Goal: Task Accomplishment & Management: Manage account settings

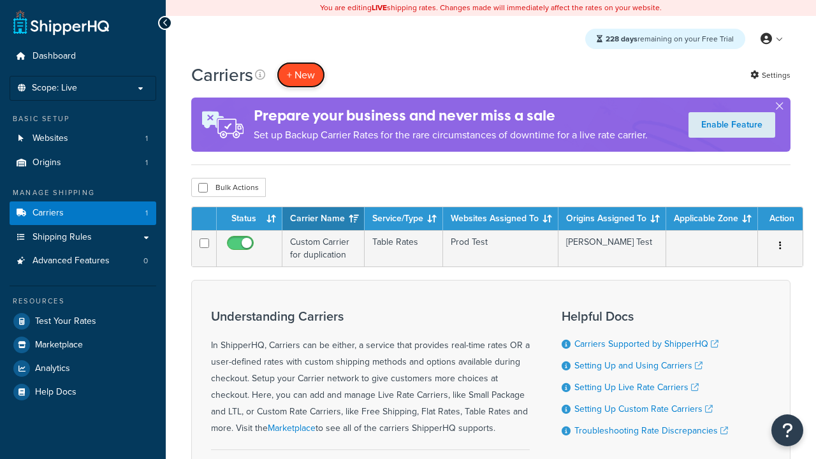
click at [301, 75] on button "+ New" at bounding box center [301, 75] width 48 height 26
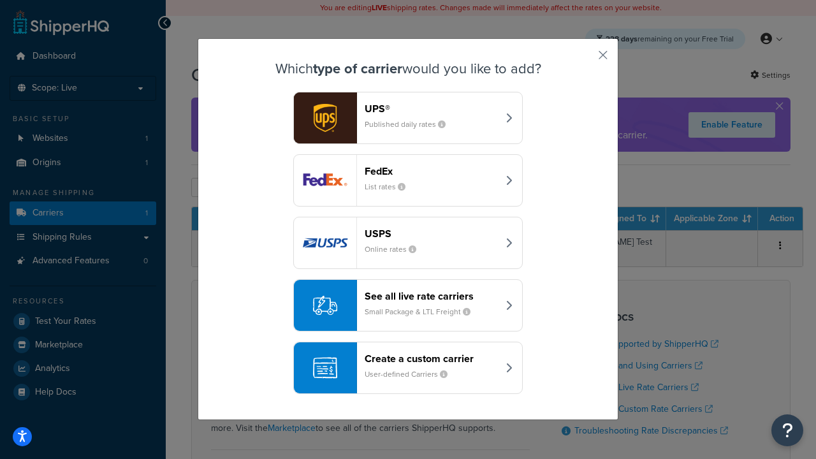
click at [431, 171] on header "FedEx" at bounding box center [431, 171] width 133 height 12
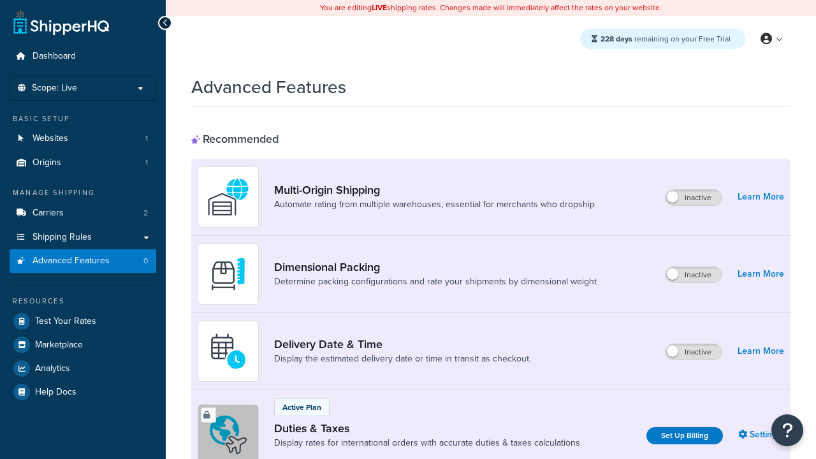
scroll to position [413, 0]
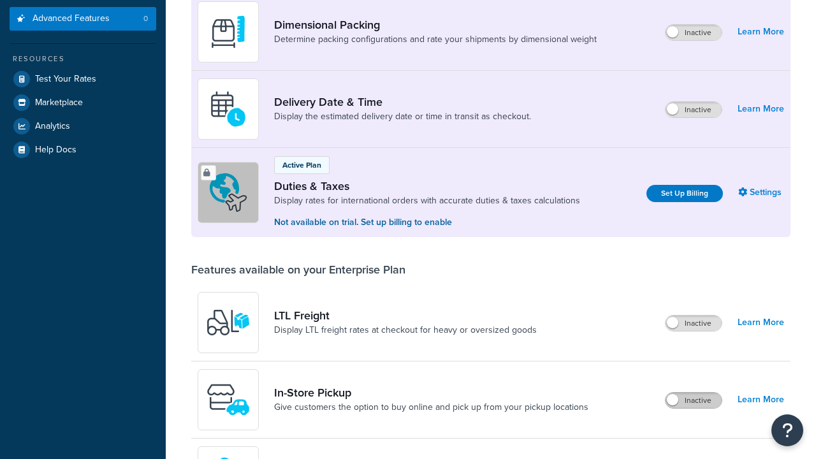
click at [694, 393] on label "Inactive" at bounding box center [694, 400] width 56 height 15
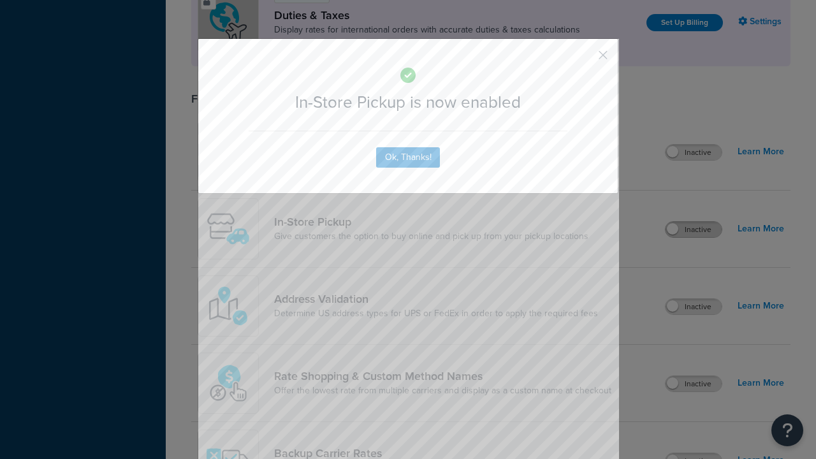
scroll to position [0, 0]
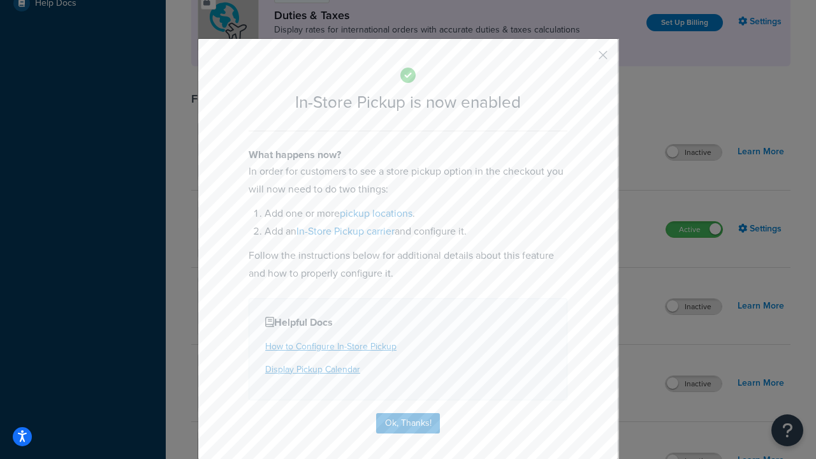
click at [584, 59] on button "button" at bounding box center [584, 59] width 3 height 3
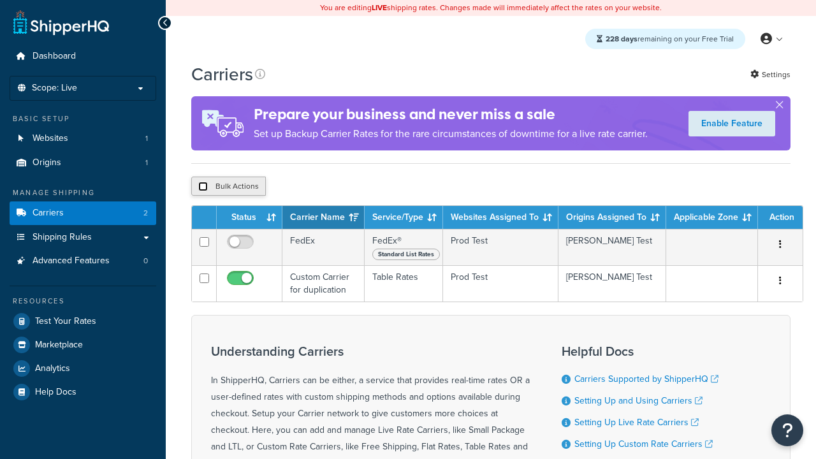
click at [203, 188] on input "checkbox" at bounding box center [203, 187] width 10 height 10
checkbox input "true"
click at [0, 0] on button "Delete" at bounding box center [0, 0] width 0 height 0
